Goal: Task Accomplishment & Management: Manage account settings

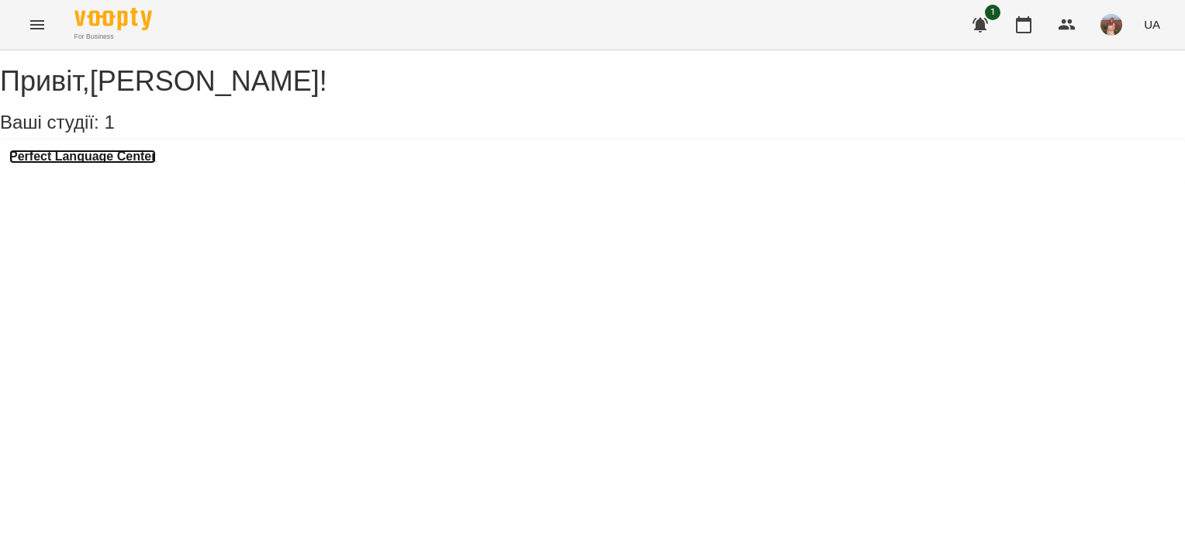
click at [156, 164] on h3 "Perfect Language Center" at bounding box center [82, 157] width 147 height 14
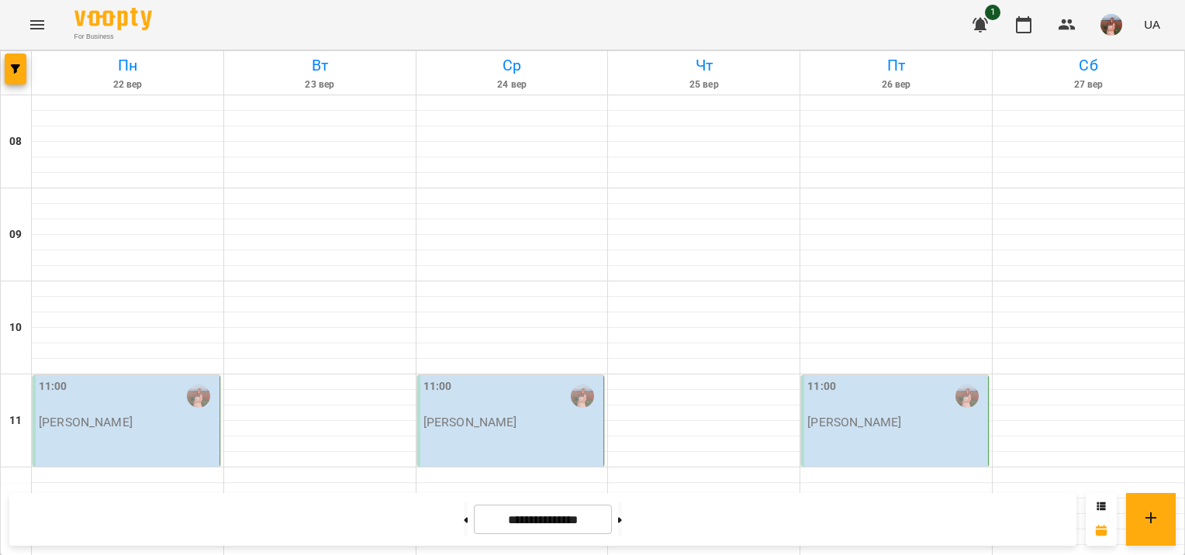
scroll to position [96, 0]
click at [464, 521] on button at bounding box center [466, 520] width 4 height 34
click at [464, 523] on button at bounding box center [466, 520] width 4 height 34
type input "**********"
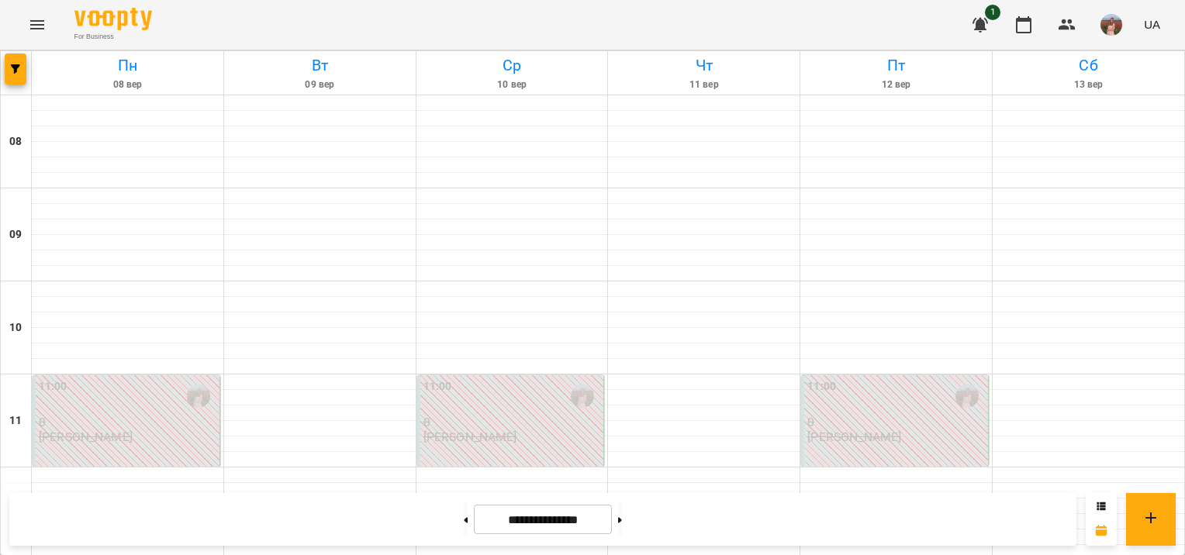
scroll to position [385, 0]
